Goal: Information Seeking & Learning: Learn about a topic

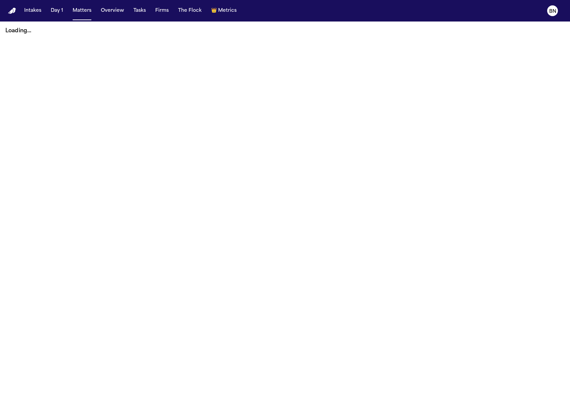
click at [156, 10] on button "Firms" at bounding box center [162, 11] width 19 height 12
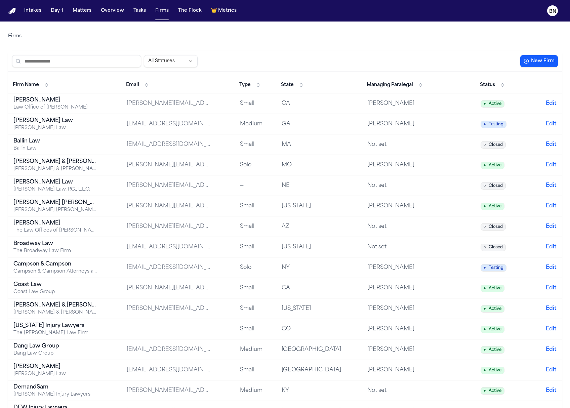
click at [116, 63] on input "search" at bounding box center [76, 61] width 129 height 12
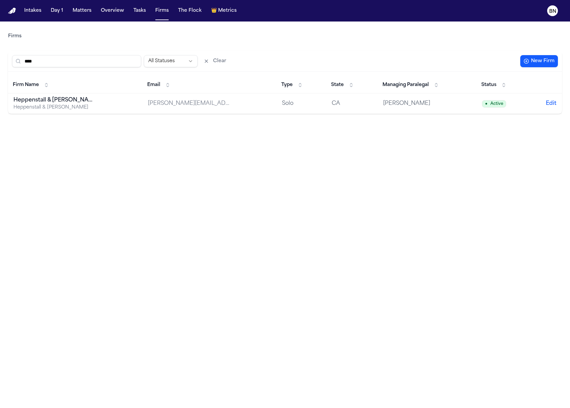
type input "****"
click at [84, 13] on button "Matters" at bounding box center [82, 11] width 24 height 12
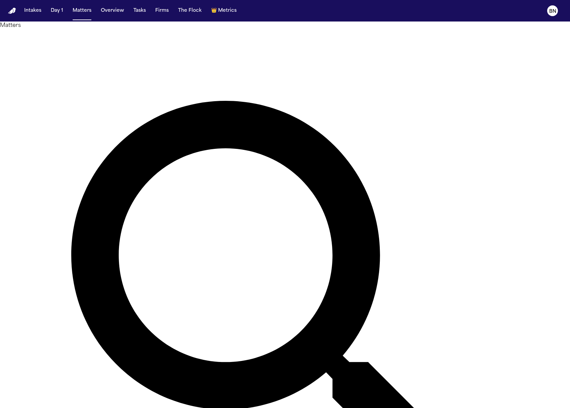
paste input "**********"
type input "**********"
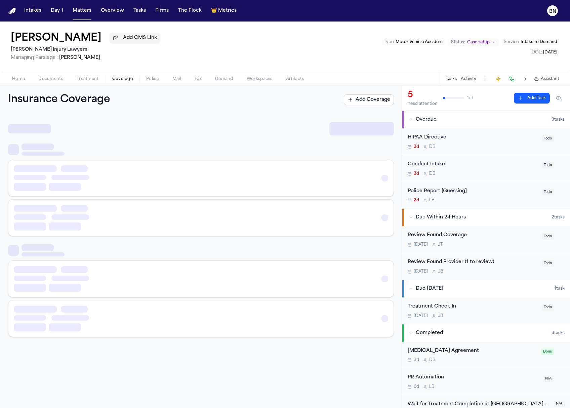
click at [110, 76] on button "Coverage" at bounding box center [122, 79] width 34 height 8
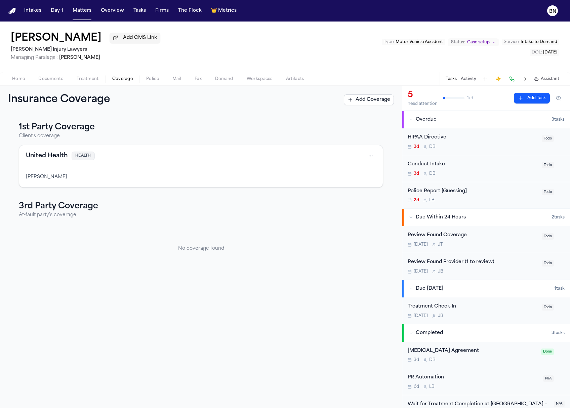
click at [147, 82] on span "Police" at bounding box center [152, 78] width 13 height 5
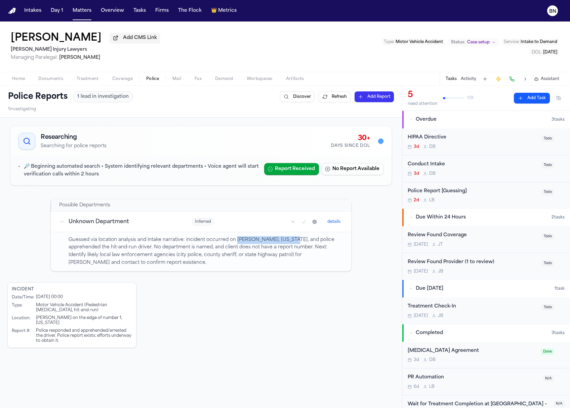
drag, startPoint x: 233, startPoint y: 243, endPoint x: 283, endPoint y: 243, distance: 50.1
click at [283, 243] on p "Guessed via location analysis and intake narrative: incident occurred on [PERSO…" at bounding box center [206, 251] width 275 height 31
copy p "[PERSON_NAME], [US_STATE]"
click at [89, 334] on div "Police responded and apprehended/arrested the driver. Police report exists; eff…" at bounding box center [84, 335] width 96 height 15
click at [80, 334] on div "Police responded and apprehended/arrested the driver. Police report exists; eff…" at bounding box center [84, 335] width 96 height 15
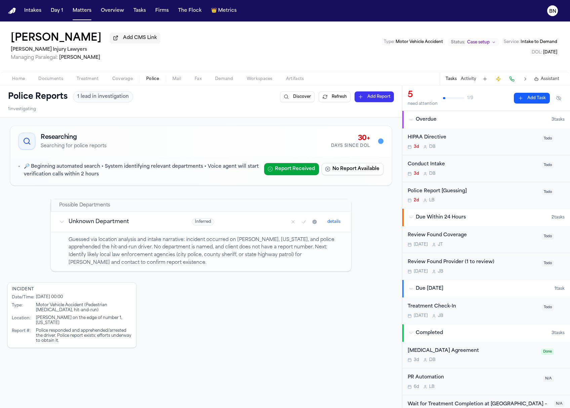
click at [48, 328] on div "Police responded and apprehended/arrested the driver. Police report exists; eff…" at bounding box center [84, 335] width 96 height 15
drag, startPoint x: 34, startPoint y: 321, endPoint x: 139, endPoint y: 320, distance: 105.2
click at [140, 320] on div "Incident Date/Time : [DATE] 00:00 Type : Motor Vehicle Accident (Pedestrian [ME…" at bounding box center [200, 315] width 387 height 66
click at [50, 82] on span "Documents" at bounding box center [50, 78] width 25 height 5
click at [148, 79] on span "Police" at bounding box center [152, 78] width 13 height 5
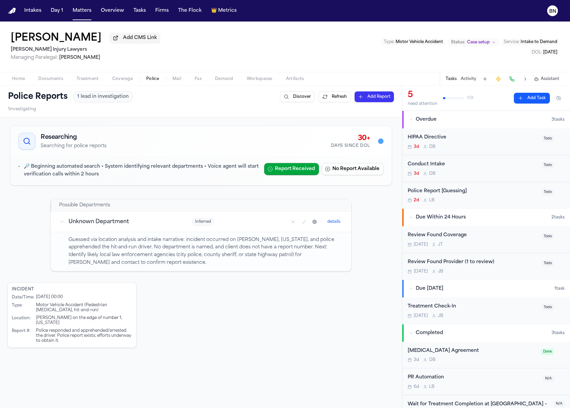
click at [39, 75] on div "Home Documents Treatment Coverage Police Mail Fax Demand Workspaces Artifacts T…" at bounding box center [285, 78] width 570 height 13
click at [50, 78] on span "Documents" at bounding box center [50, 78] width 25 height 5
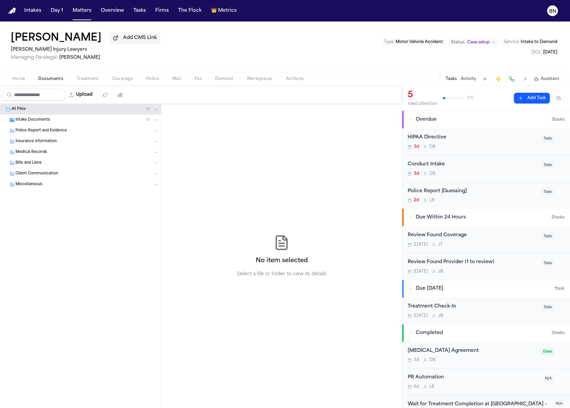
click at [44, 122] on span "Intake Documents" at bounding box center [32, 120] width 35 height 6
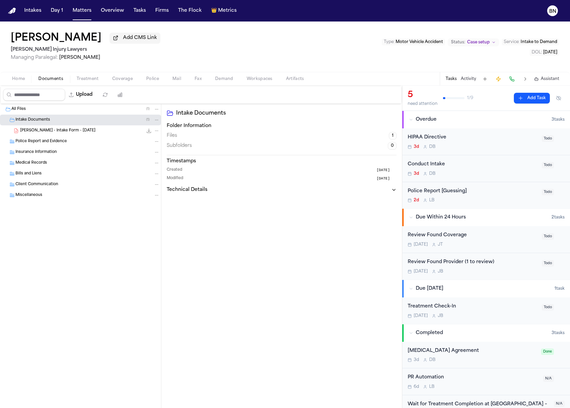
click at [54, 133] on span "[PERSON_NAME] - Intake Form - [DATE]" at bounding box center [57, 131] width 75 height 6
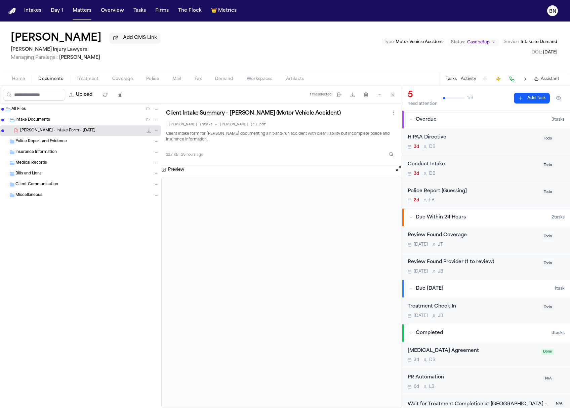
click at [394, 173] on div "Preview" at bounding box center [281, 169] width 241 height 9
click at [396, 172] on button "Open preview" at bounding box center [398, 168] width 7 height 7
